Goal: Check status: Check status

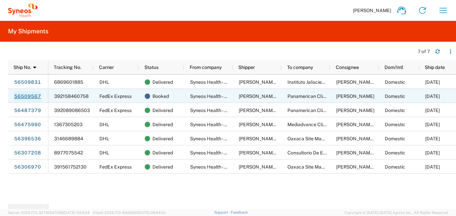
click at [31, 96] on link "56509567" at bounding box center [28, 96] width 28 height 11
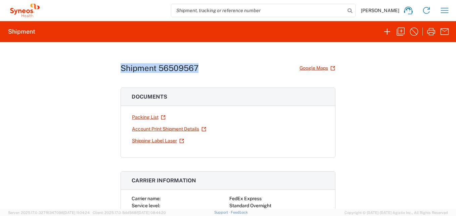
drag, startPoint x: 195, startPoint y: 68, endPoint x: 109, endPoint y: 65, distance: 85.7
click at [109, 65] on div "Shipment 56509567 Google Maps Documents Packing List Account Print Shipment Det…" at bounding box center [228, 125] width 456 height 167
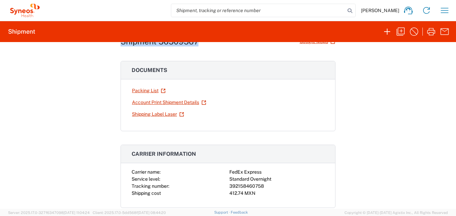
scroll to position [67, 0]
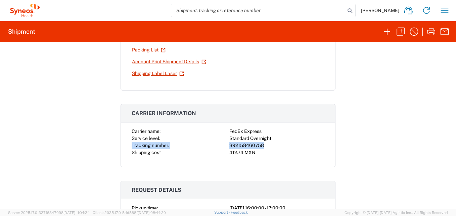
drag, startPoint x: 258, startPoint y: 144, endPoint x: 123, endPoint y: 147, distance: 135.4
click at [123, 147] on div "Carrier name: FedEx Express Service level: Standard Overnight Tracking number: …" at bounding box center [228, 147] width 214 height 39
copy div "Tracking number: 392158460758"
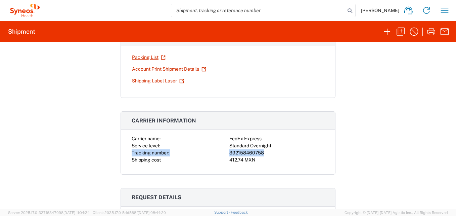
scroll to position [34, 0]
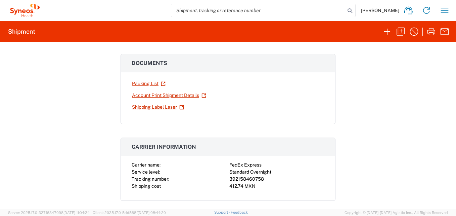
click at [349, 117] on div "Shipment 56509567 Google Maps Documents Packing List Account Print Shipment Det…" at bounding box center [228, 125] width 456 height 167
click at [445, 12] on icon "button" at bounding box center [444, 10] width 11 height 11
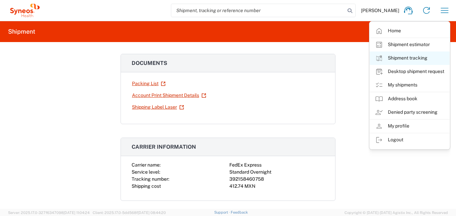
click at [408, 60] on link "Shipment tracking" at bounding box center [410, 57] width 80 height 13
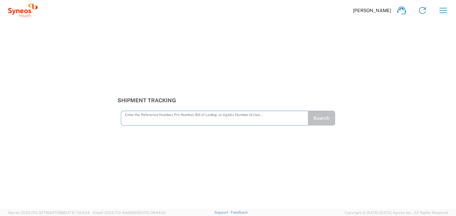
click at [179, 121] on input "text" at bounding box center [214, 118] width 179 height 12
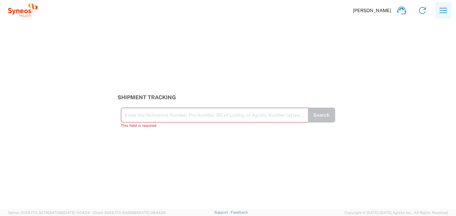
click at [442, 8] on icon "button" at bounding box center [443, 10] width 11 height 11
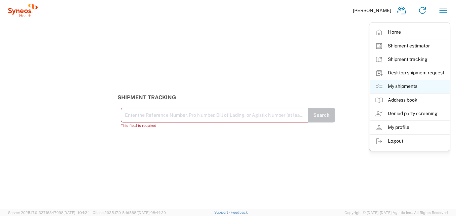
click at [408, 85] on link "My shipments" at bounding box center [410, 86] width 80 height 13
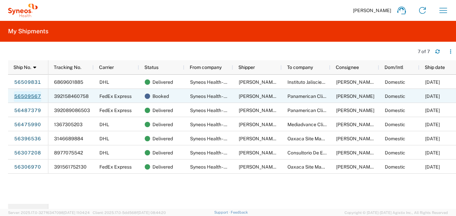
click at [26, 95] on link "56509567" at bounding box center [28, 96] width 28 height 11
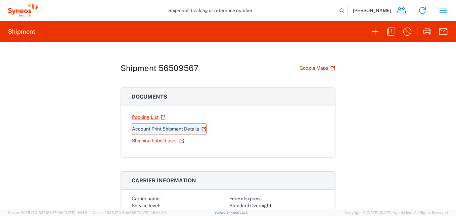
click at [174, 126] on link "Account Print Shipment Details" at bounding box center [169, 129] width 75 height 12
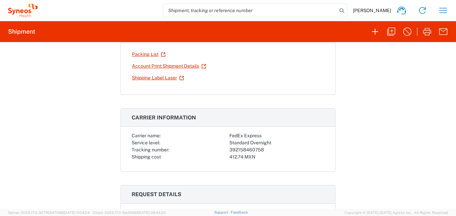
scroll to position [67, 0]
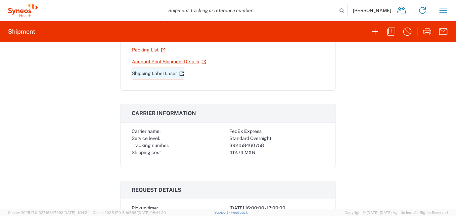
click at [164, 75] on link "Shipping Label Laser" at bounding box center [158, 74] width 53 height 12
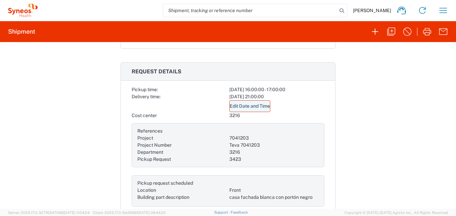
scroll to position [202, 0]
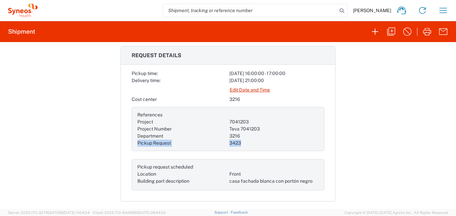
drag, startPoint x: 243, startPoint y: 144, endPoint x: 133, endPoint y: 145, distance: 109.5
click at [133, 145] on div "References Project 7041203 Project Number Teva 7041203 Department 3216 Pickup R…" at bounding box center [228, 129] width 193 height 44
copy div "Pickup Request 3423"
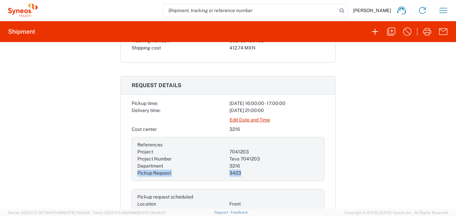
scroll to position [169, 0]
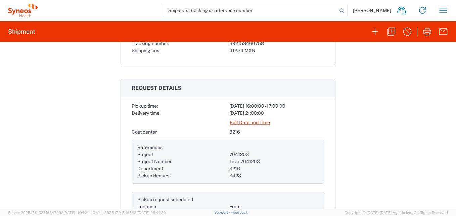
click at [292, 141] on div "References Project 7041203 Project Number Teva 7041203 Department 3216 Pickup R…" at bounding box center [228, 161] width 193 height 44
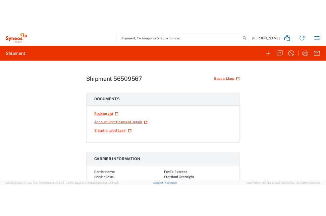
scroll to position [0, 0]
